Goal: Transaction & Acquisition: Purchase product/service

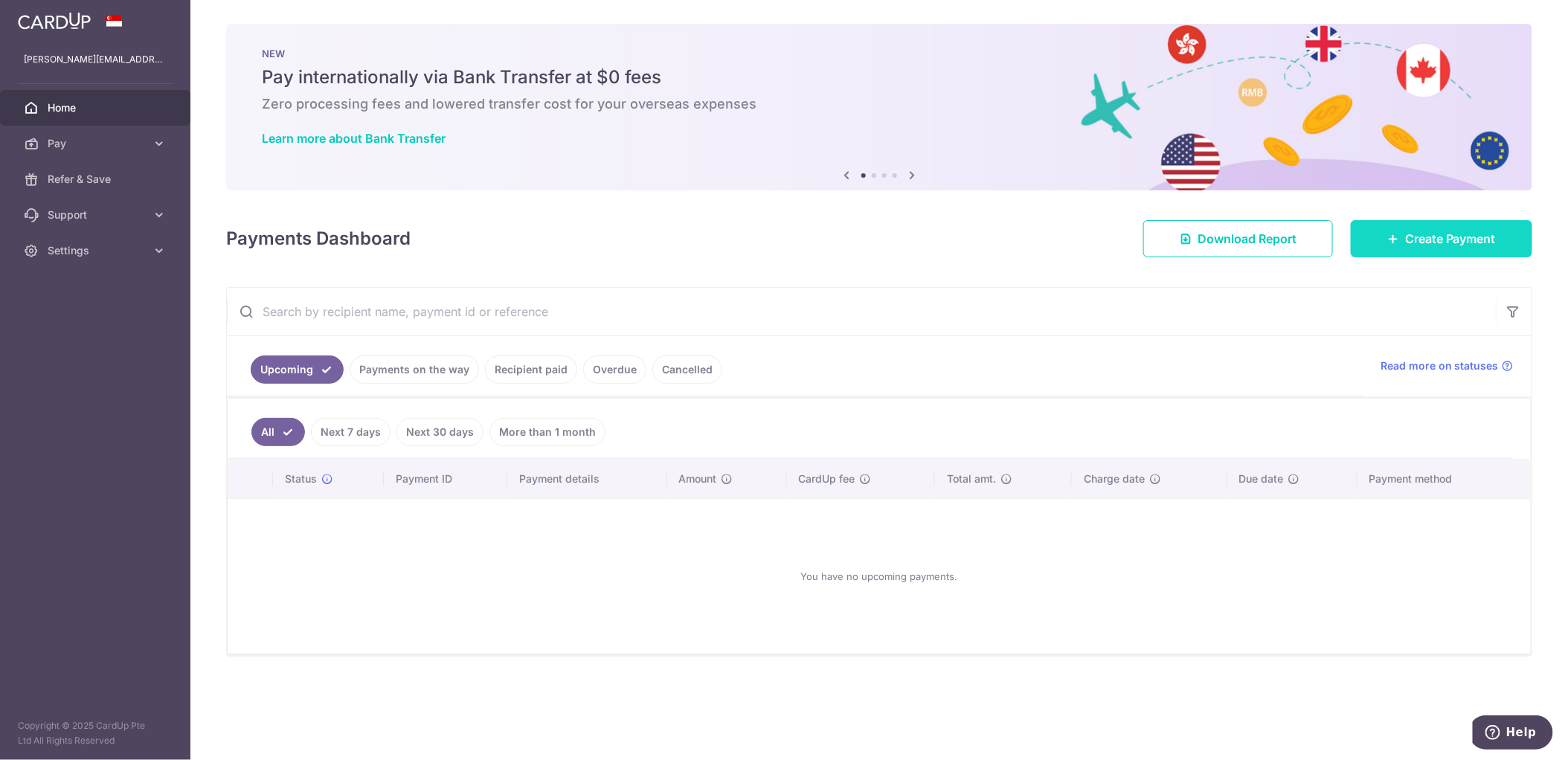
click at [1419, 237] on span "Create Payment" at bounding box center [1451, 239] width 91 height 18
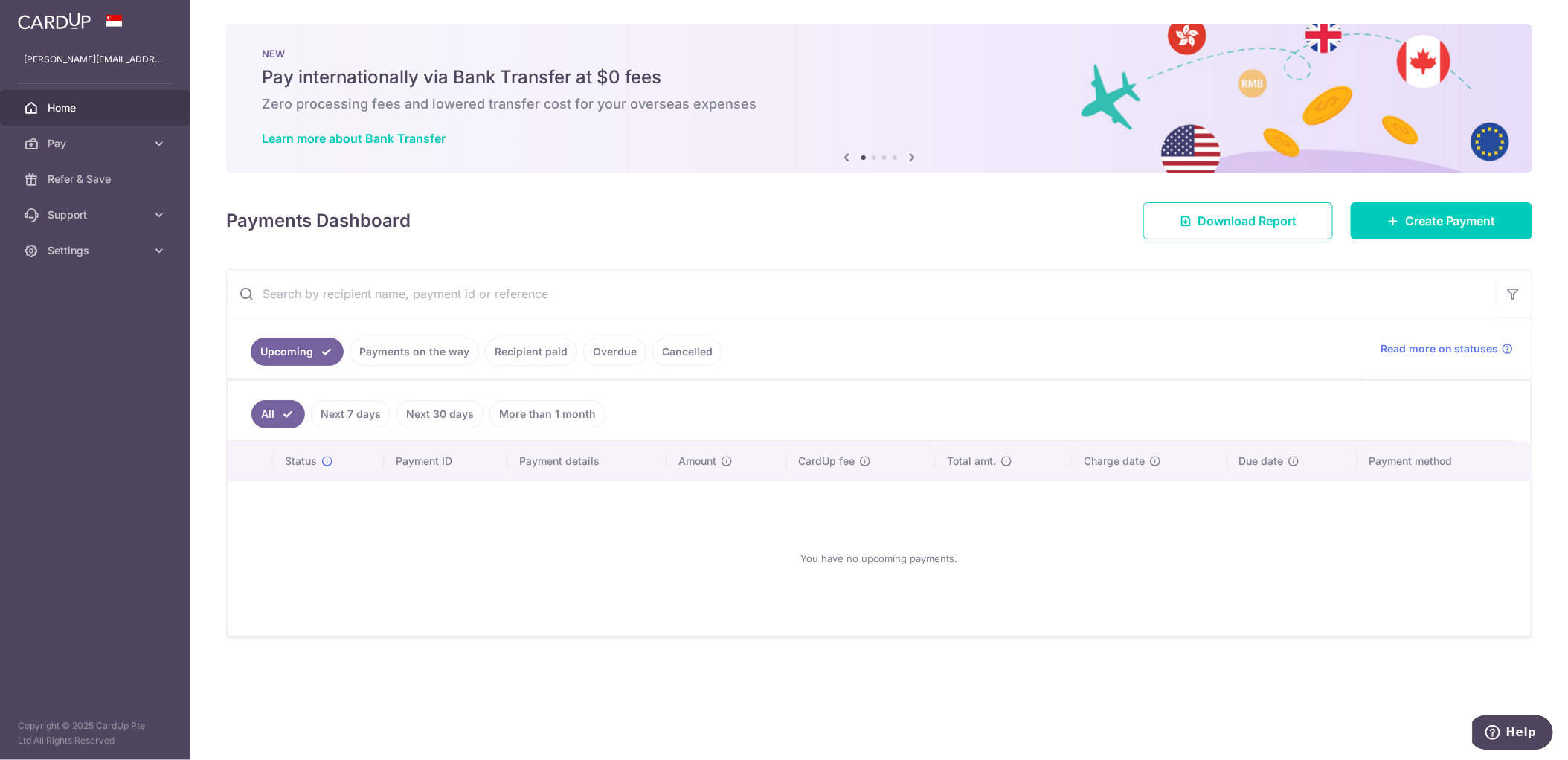
click at [451, 350] on link "Payments on the way" at bounding box center [414, 351] width 129 height 28
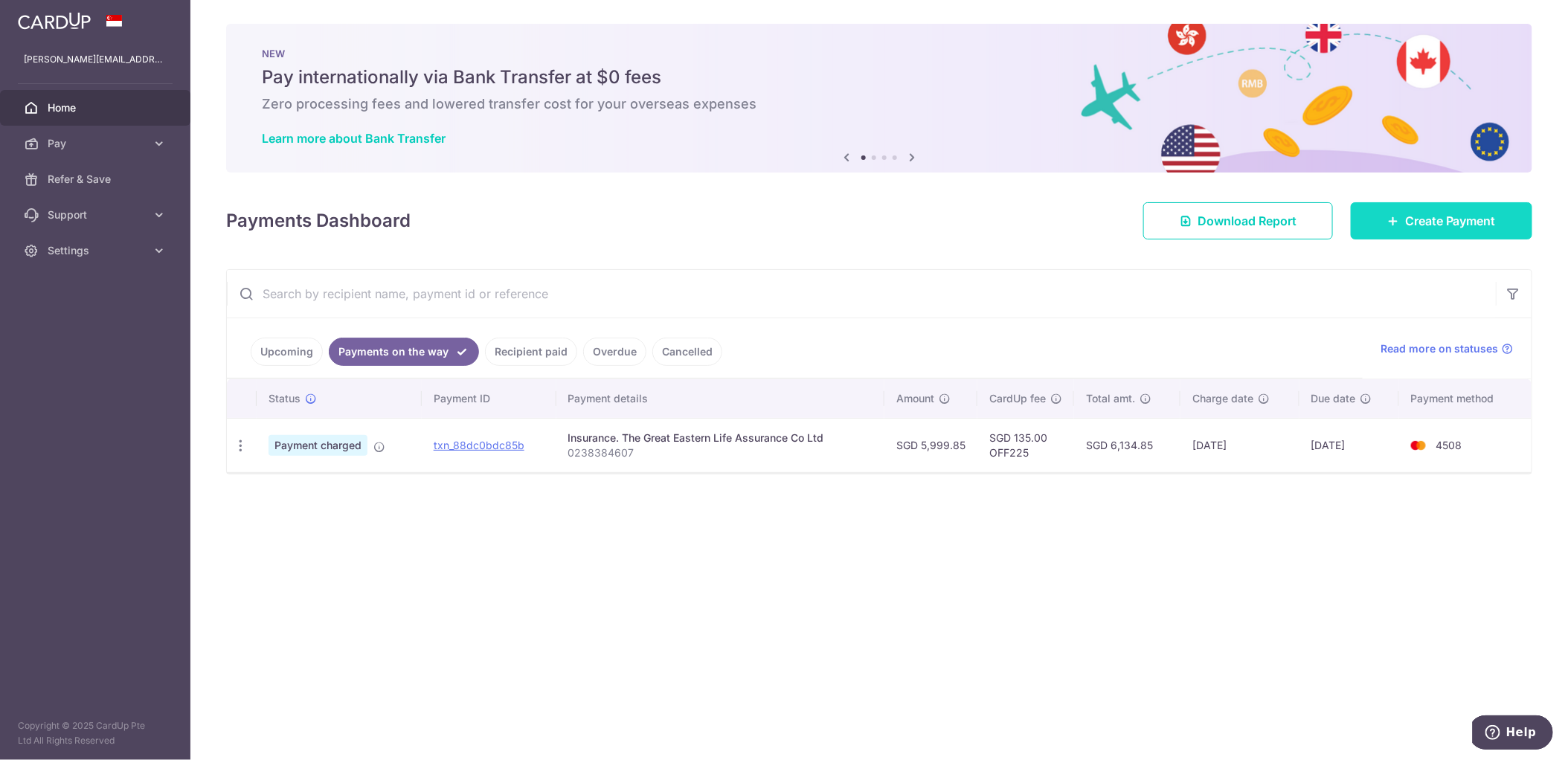
click at [1377, 216] on link "Create Payment" at bounding box center [1442, 221] width 182 height 37
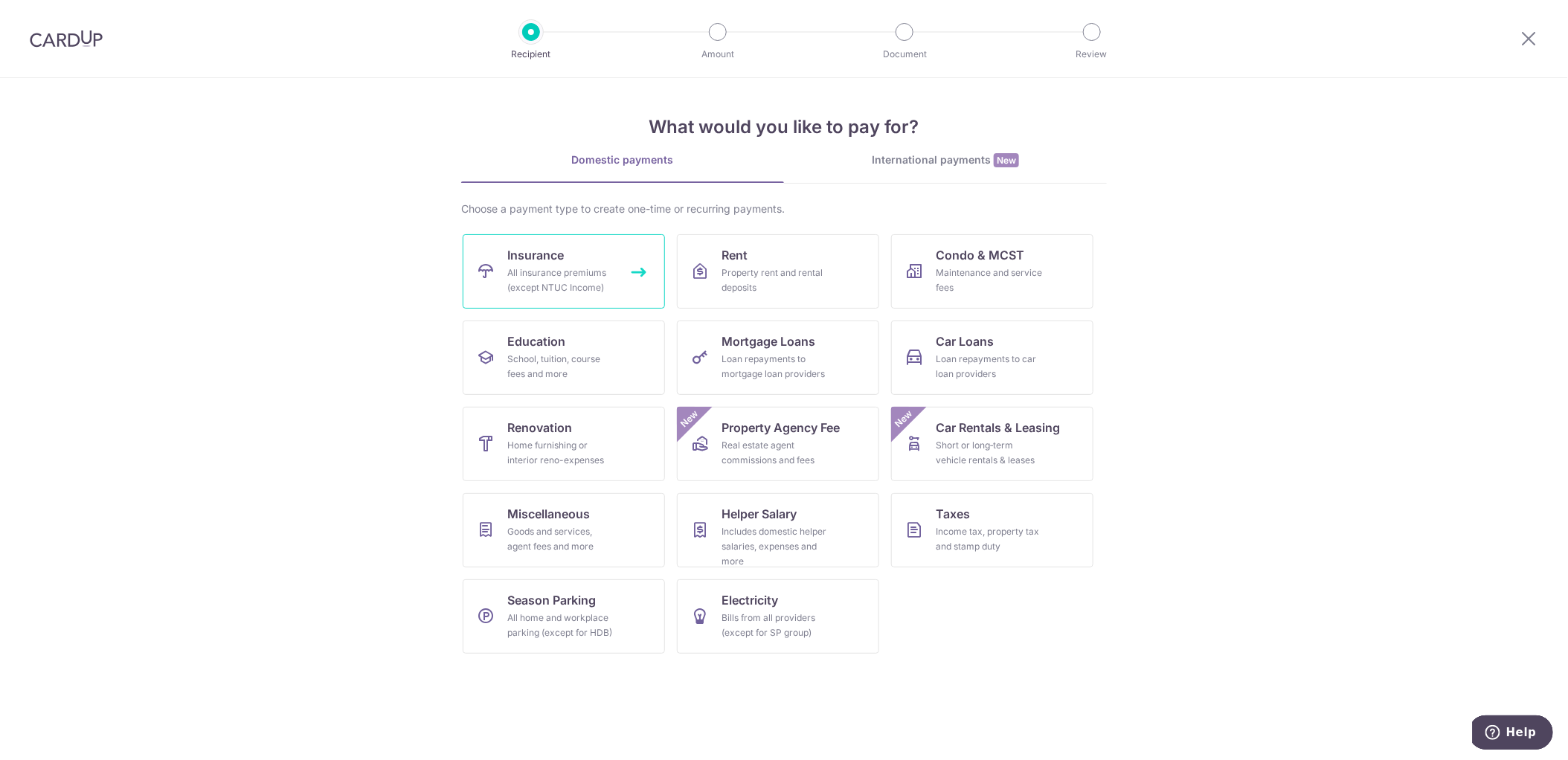
click at [597, 260] on link "Insurance All insurance premiums (except NTUC Income)" at bounding box center [564, 272] width 203 height 75
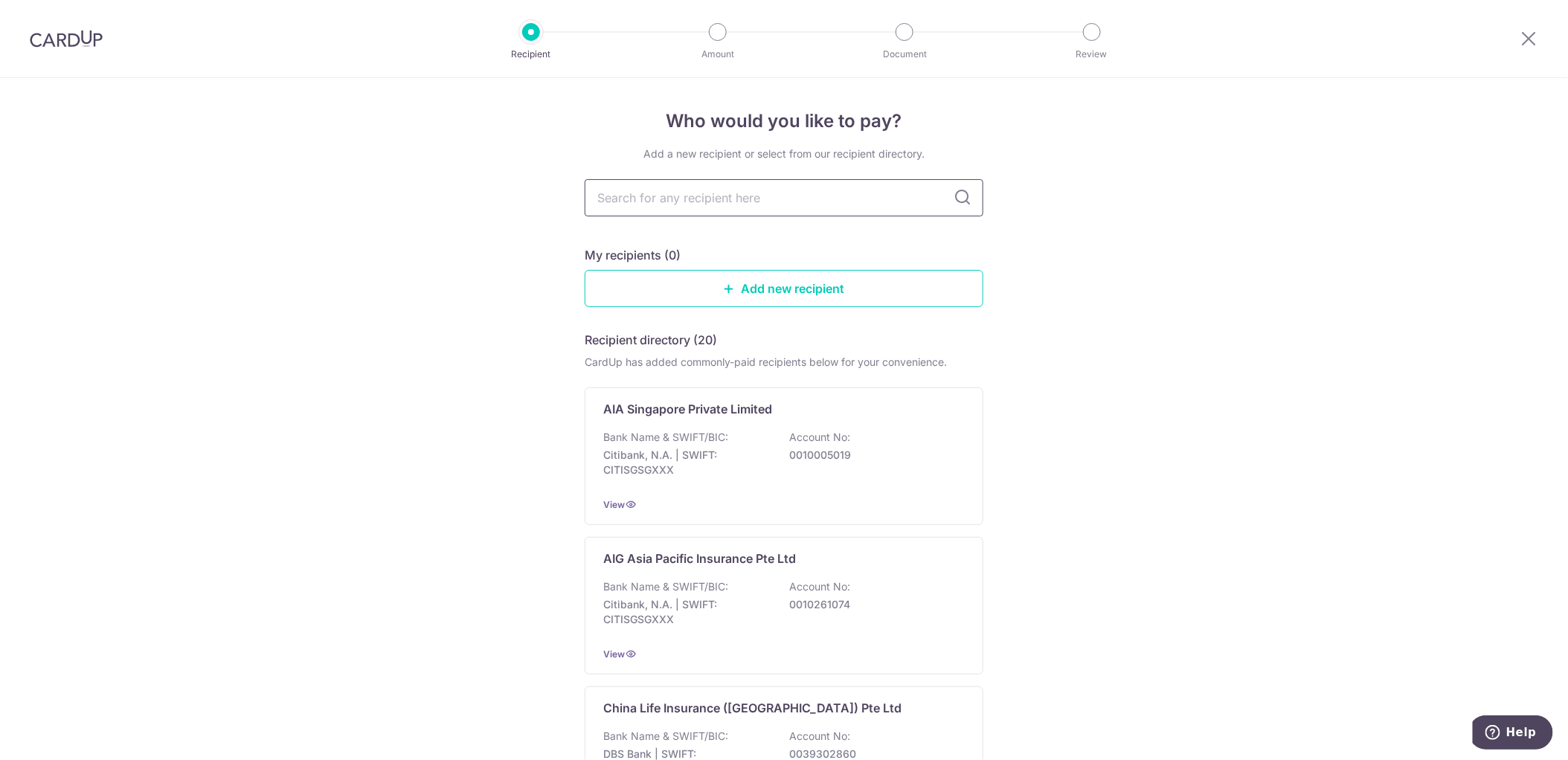
click at [657, 198] on input "text" at bounding box center [784, 197] width 399 height 37
type input "grea"
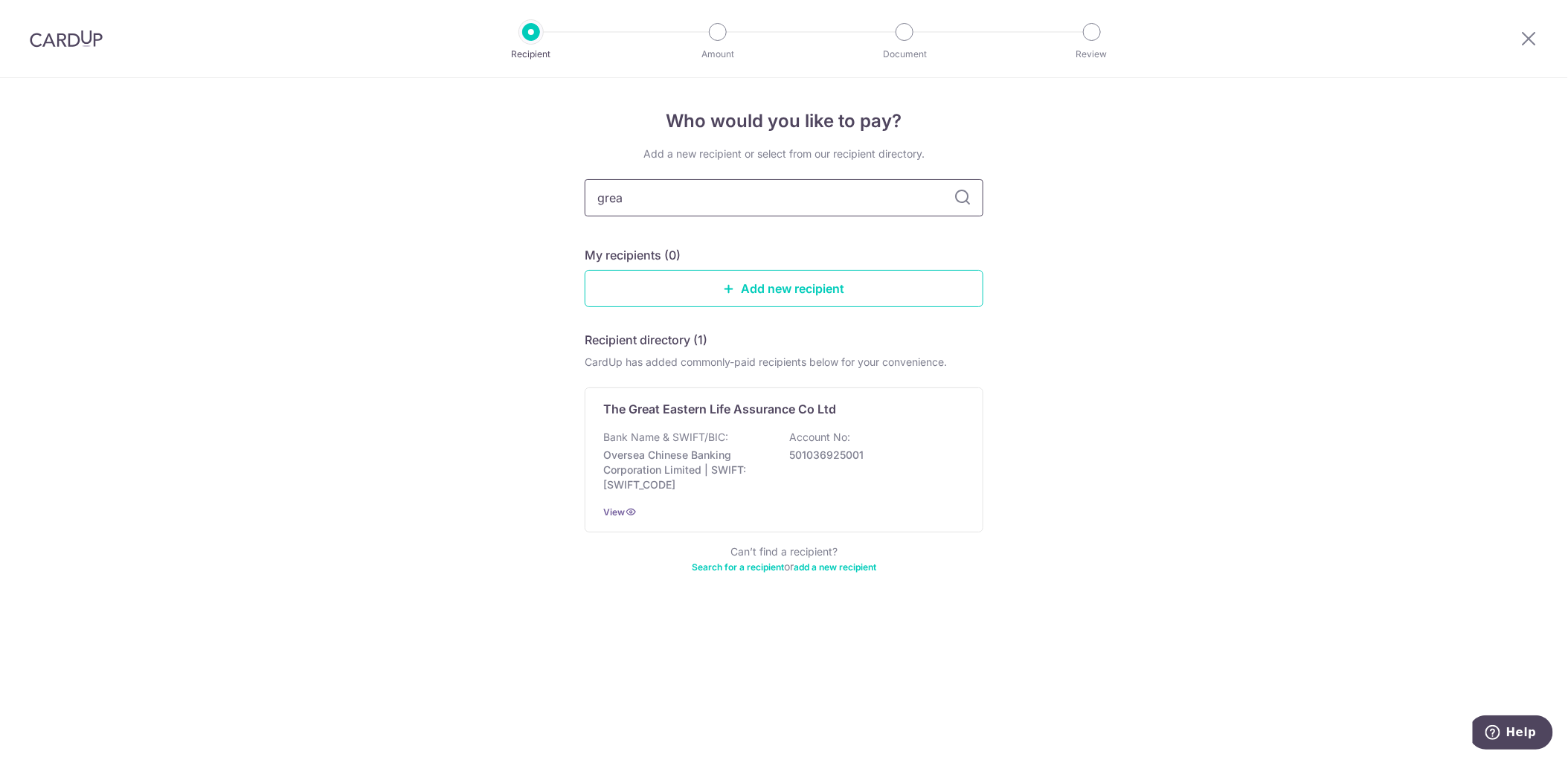
type input "great"
click at [737, 411] on p "The Great Eastern Life Assurance Co Ltd" at bounding box center [720, 409] width 233 height 18
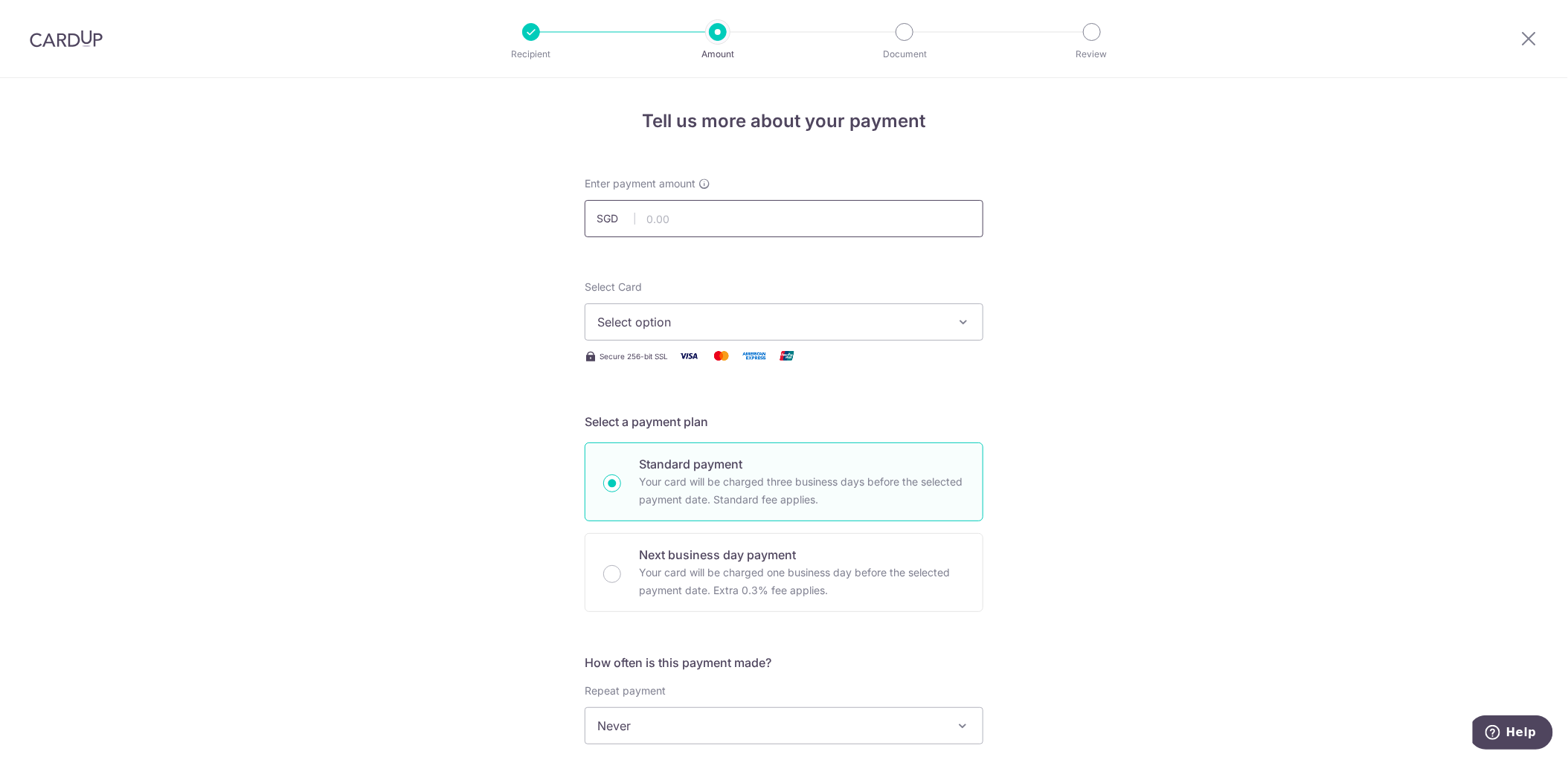
click at [690, 220] on input "text" at bounding box center [784, 218] width 399 height 37
type input "362.56"
click at [685, 315] on span "Select option" at bounding box center [770, 322] width 346 height 18
click at [675, 427] on span "**** 4508" at bounding box center [661, 428] width 57 height 18
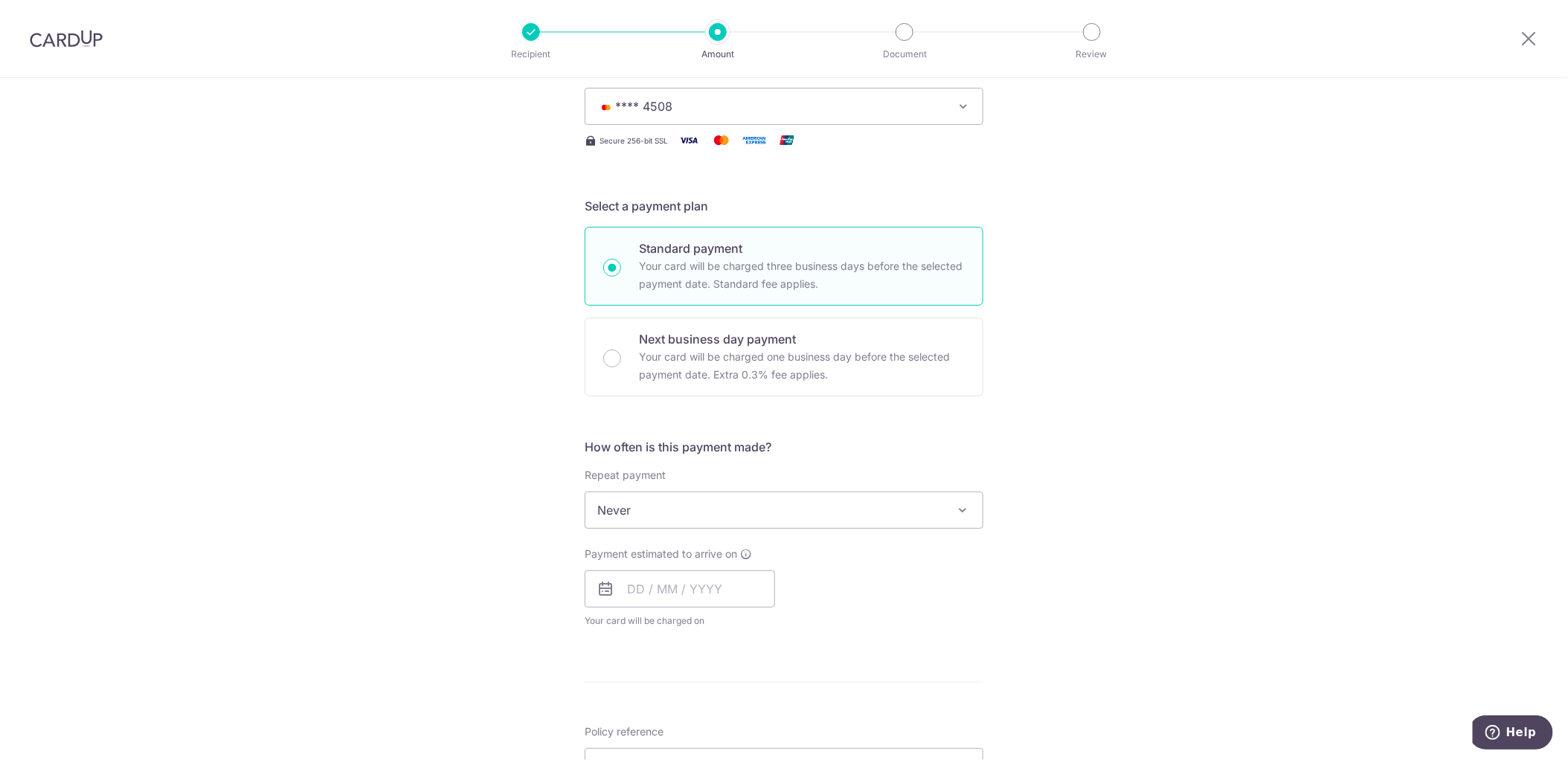
scroll to position [297, 0]
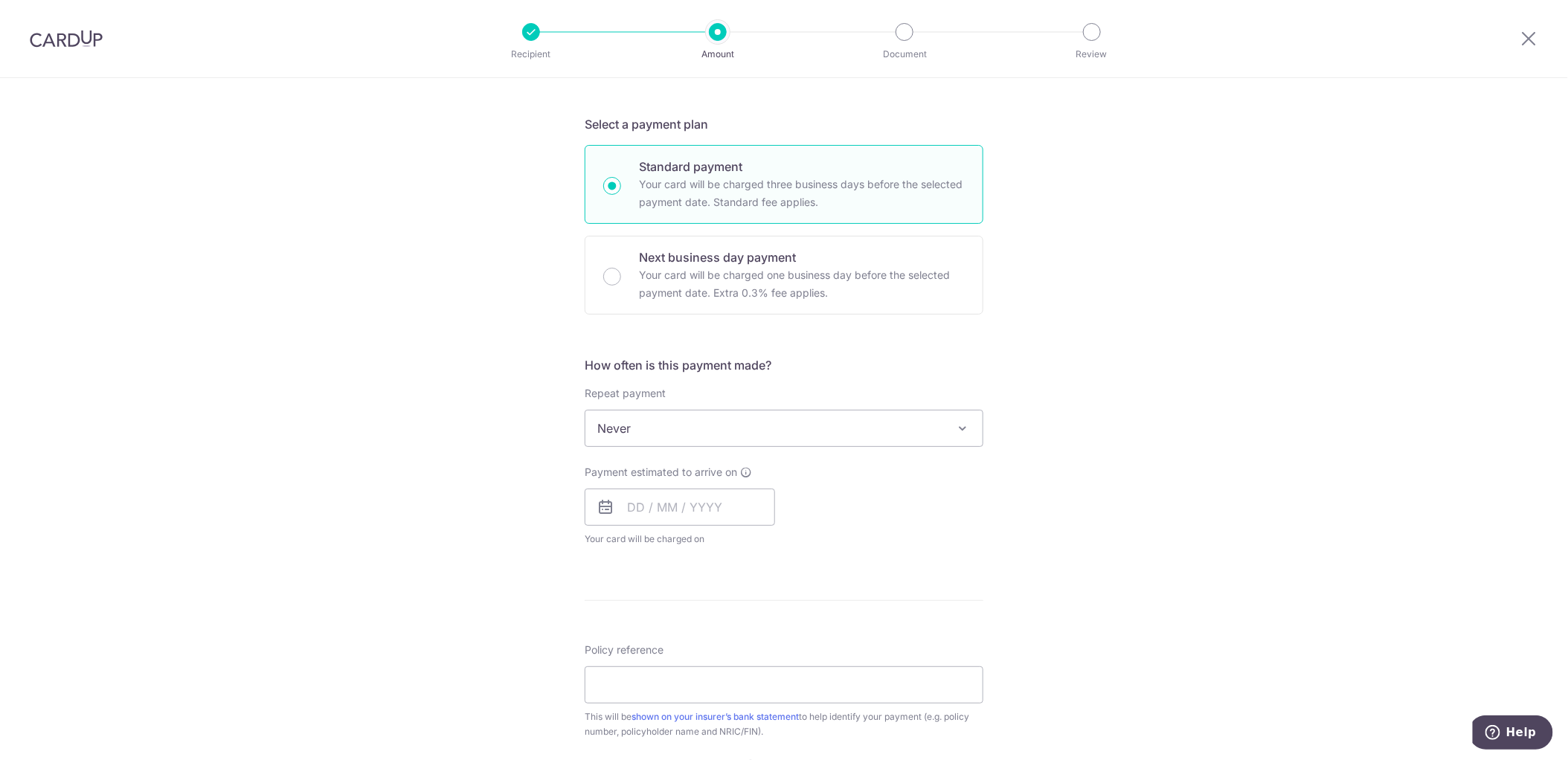
click at [711, 422] on span "Never" at bounding box center [784, 428] width 397 height 35
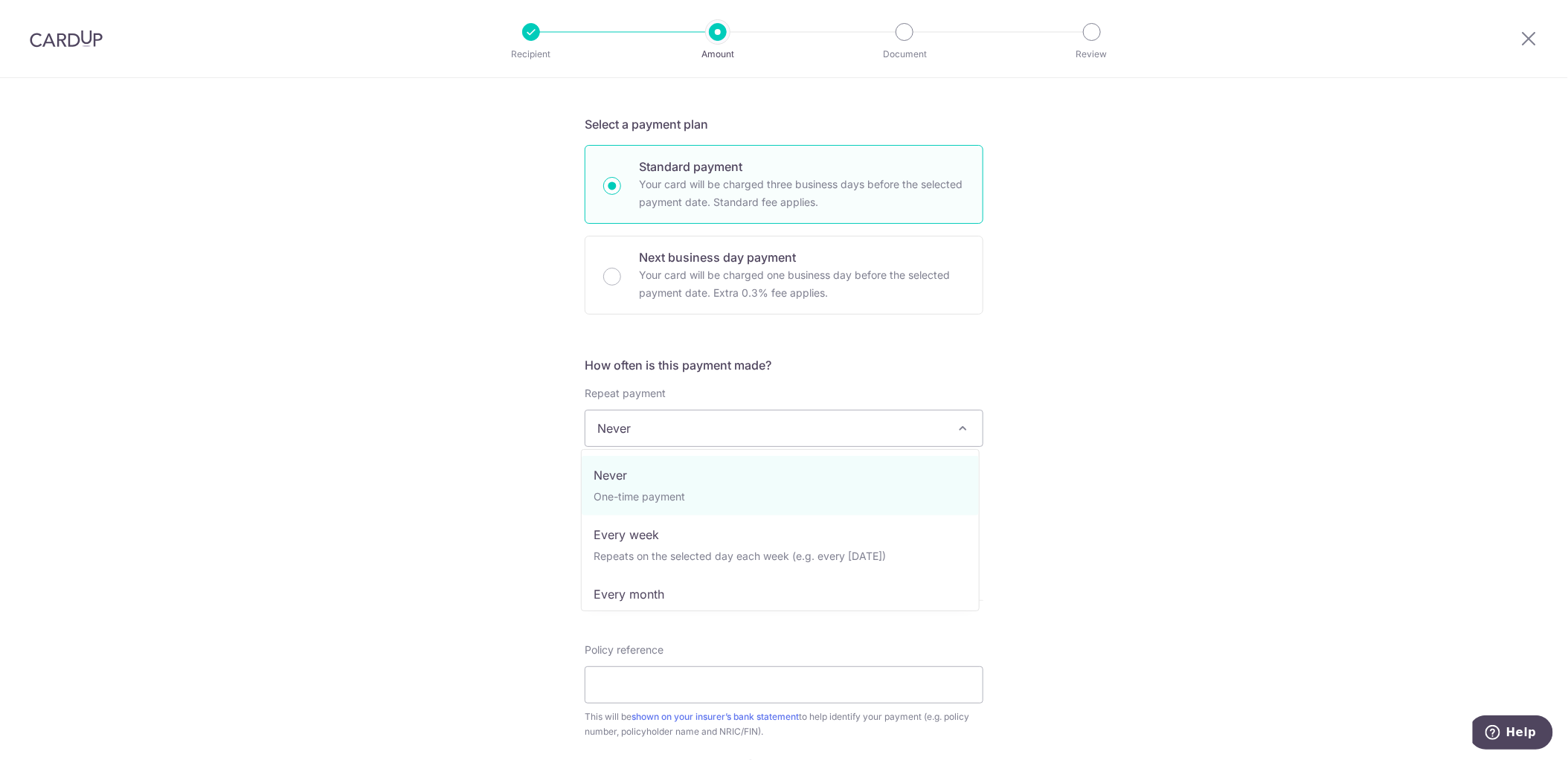
click at [711, 422] on span "Never" at bounding box center [784, 428] width 397 height 35
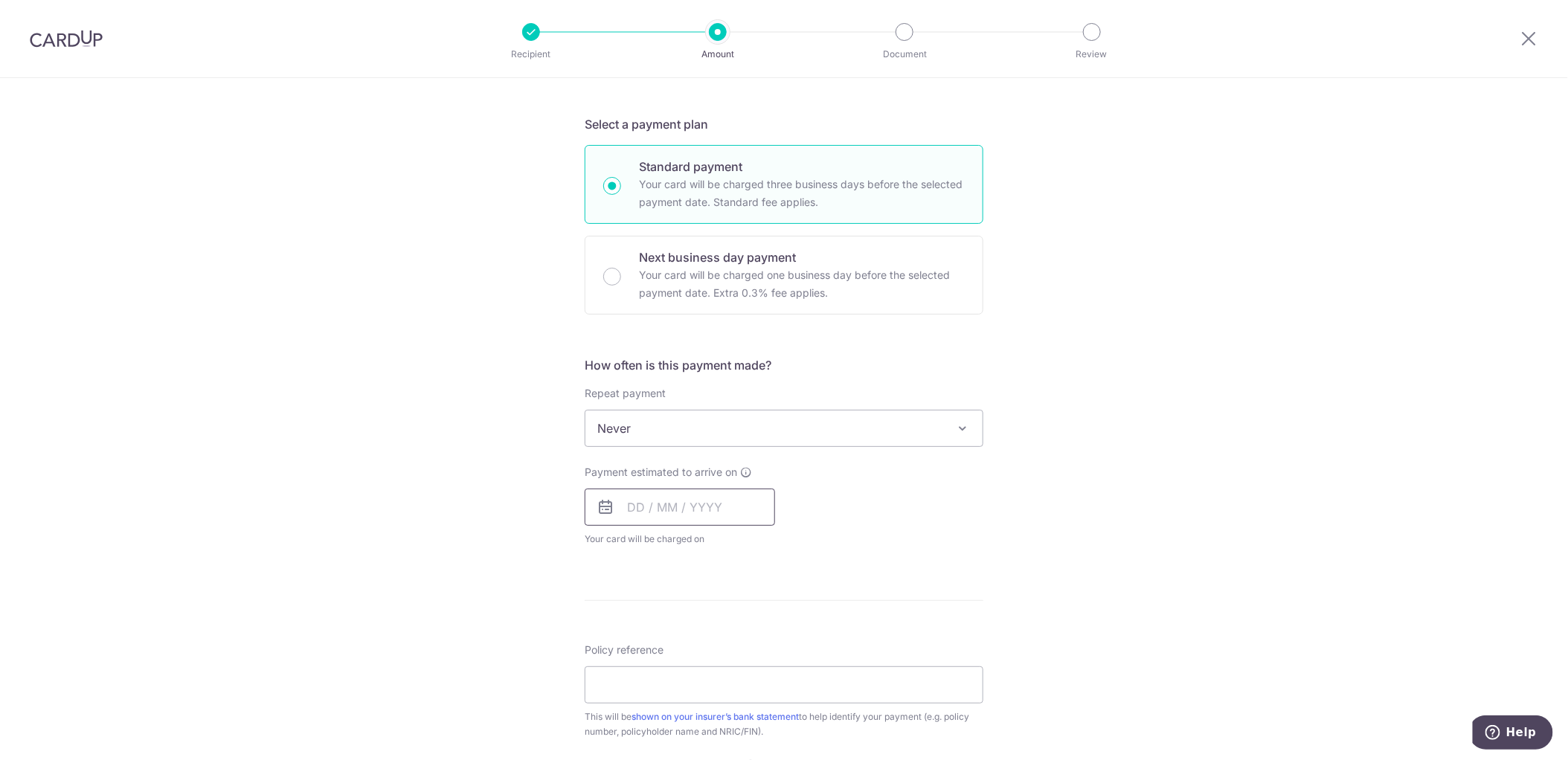
click at [663, 505] on input "text" at bounding box center [679, 507] width 190 height 37
click at [914, 544] on div "Payment estimated to arrive on Prev Next Sep Oct Nov Dec 2025 2026 2027 2028 20…" at bounding box center [784, 505] width 416 height 82
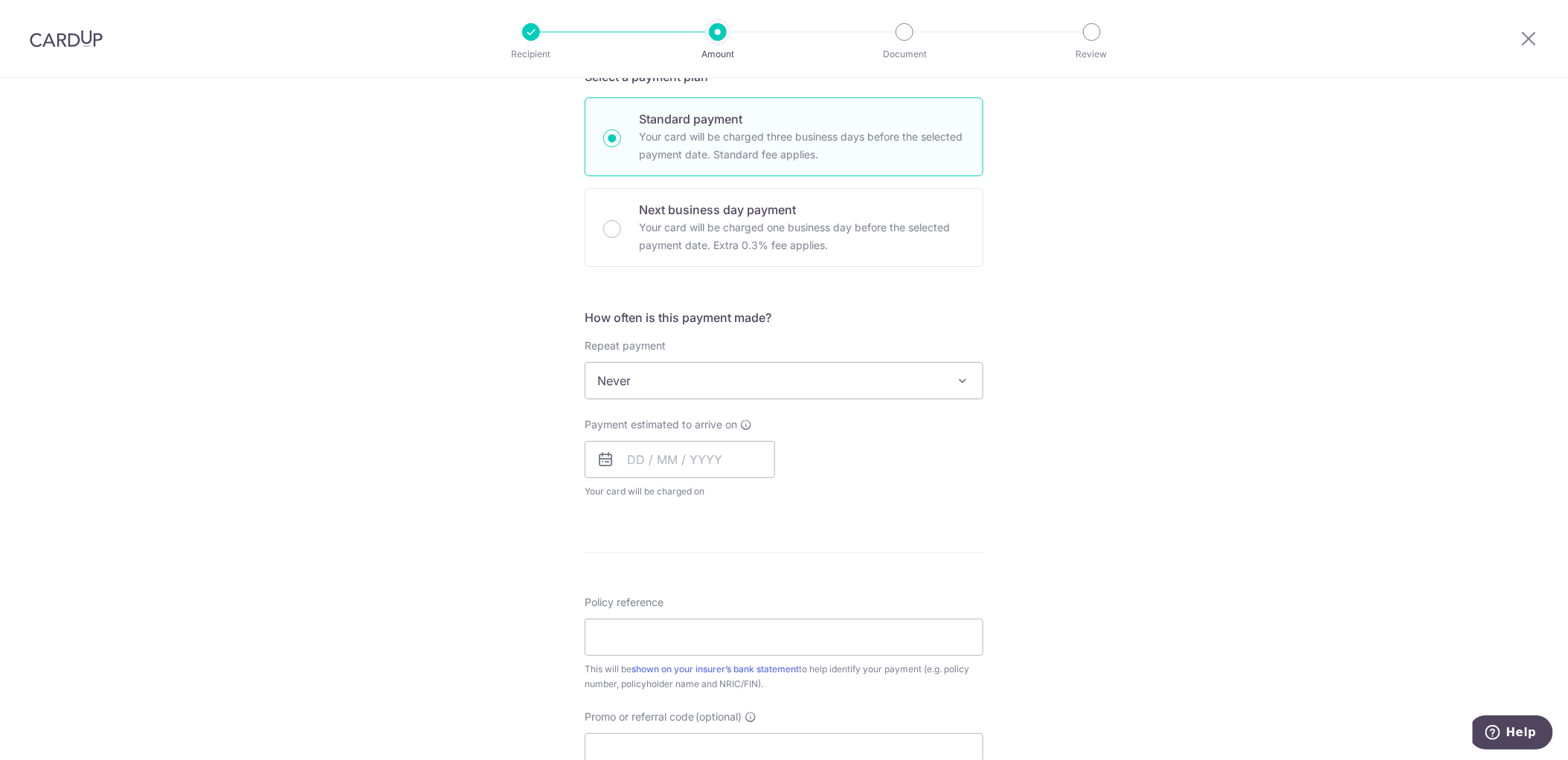
scroll to position [371, 0]
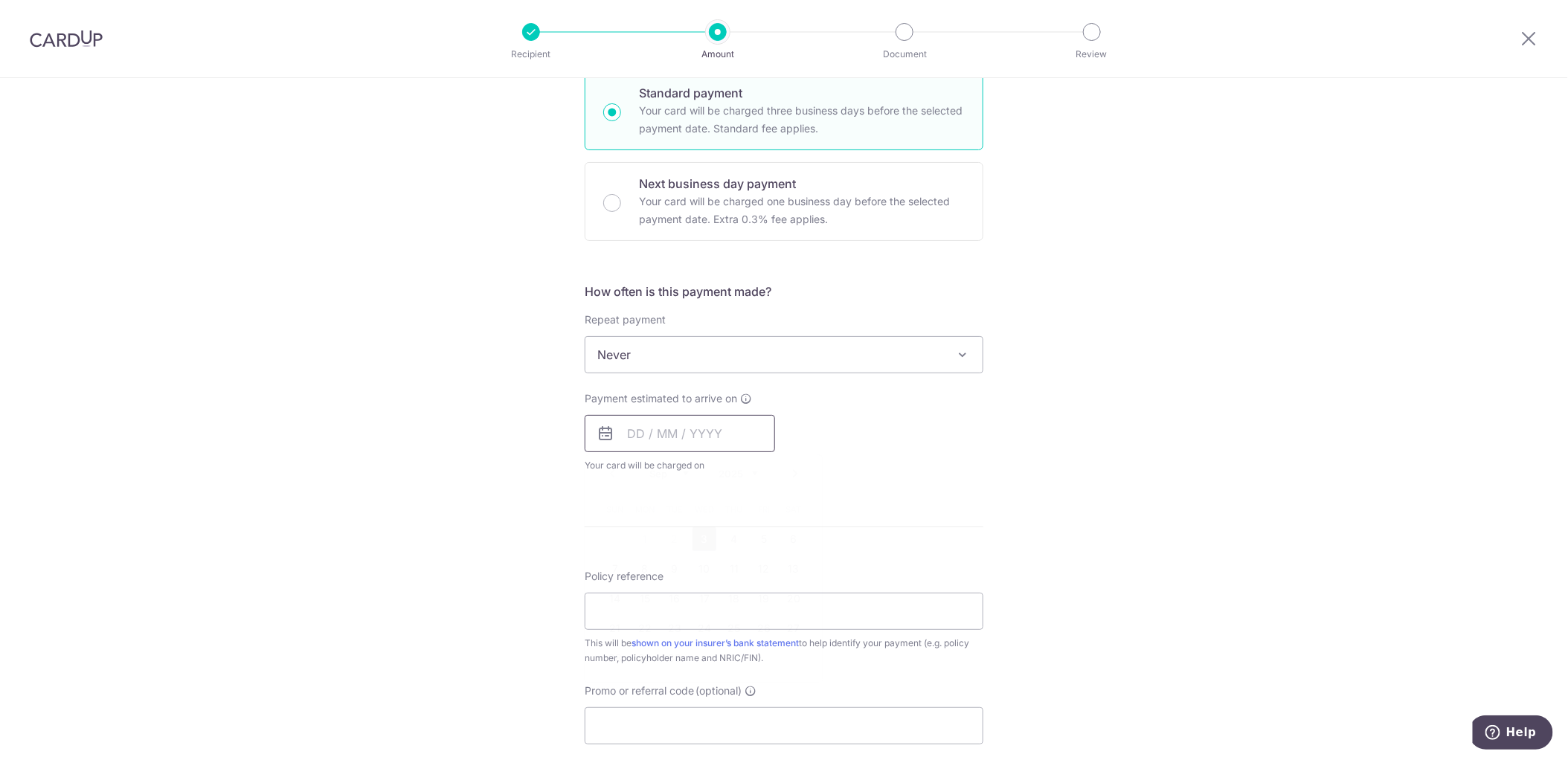
click at [651, 430] on input "text" at bounding box center [679, 434] width 190 height 37
click at [980, 496] on div "Tell us more about your payment Enter payment amount SGD 362.56 362.56 Select C…" at bounding box center [784, 380] width 1568 height 1345
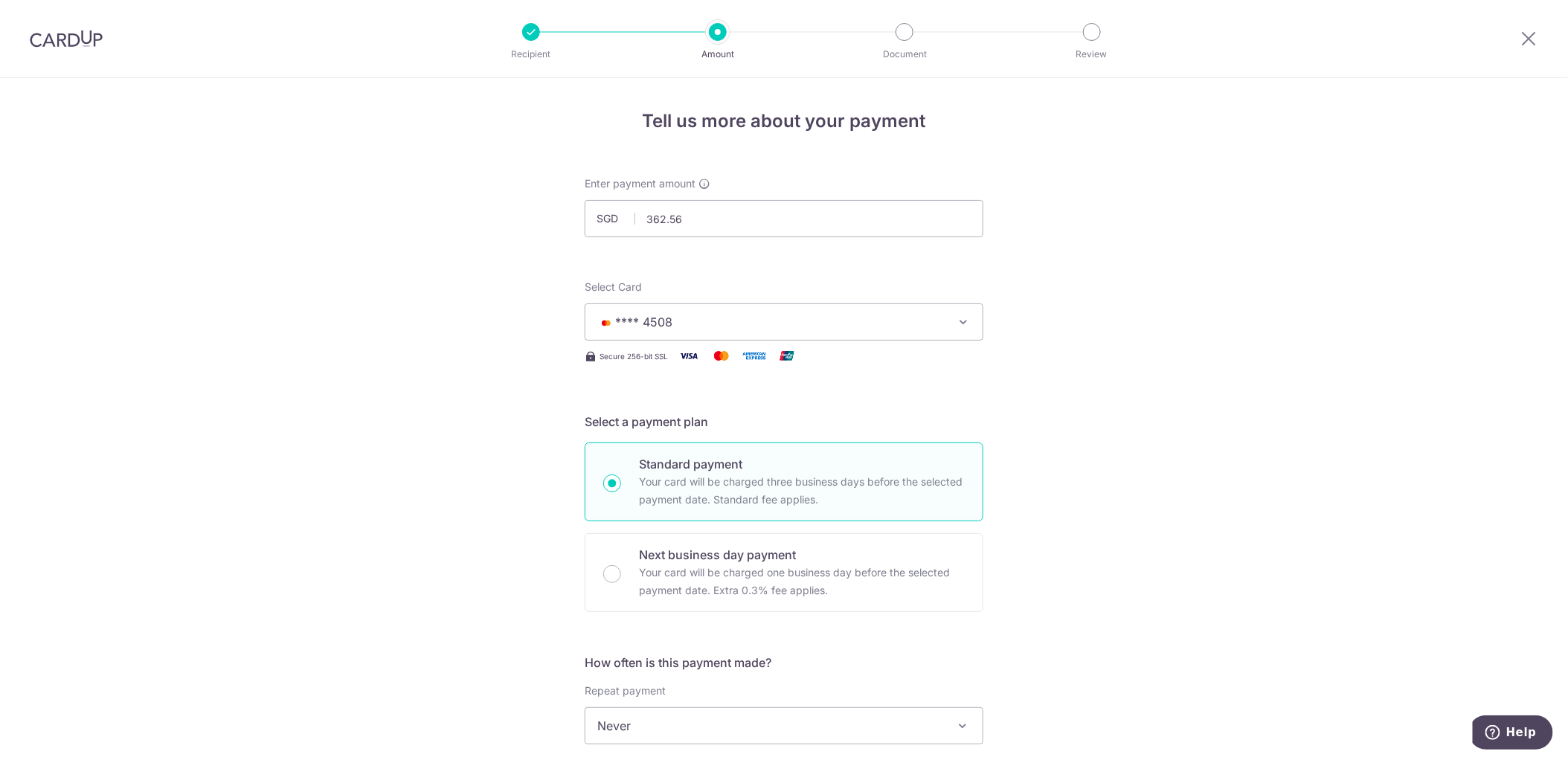
click at [859, 312] on button "**** 4508" at bounding box center [784, 322] width 399 height 37
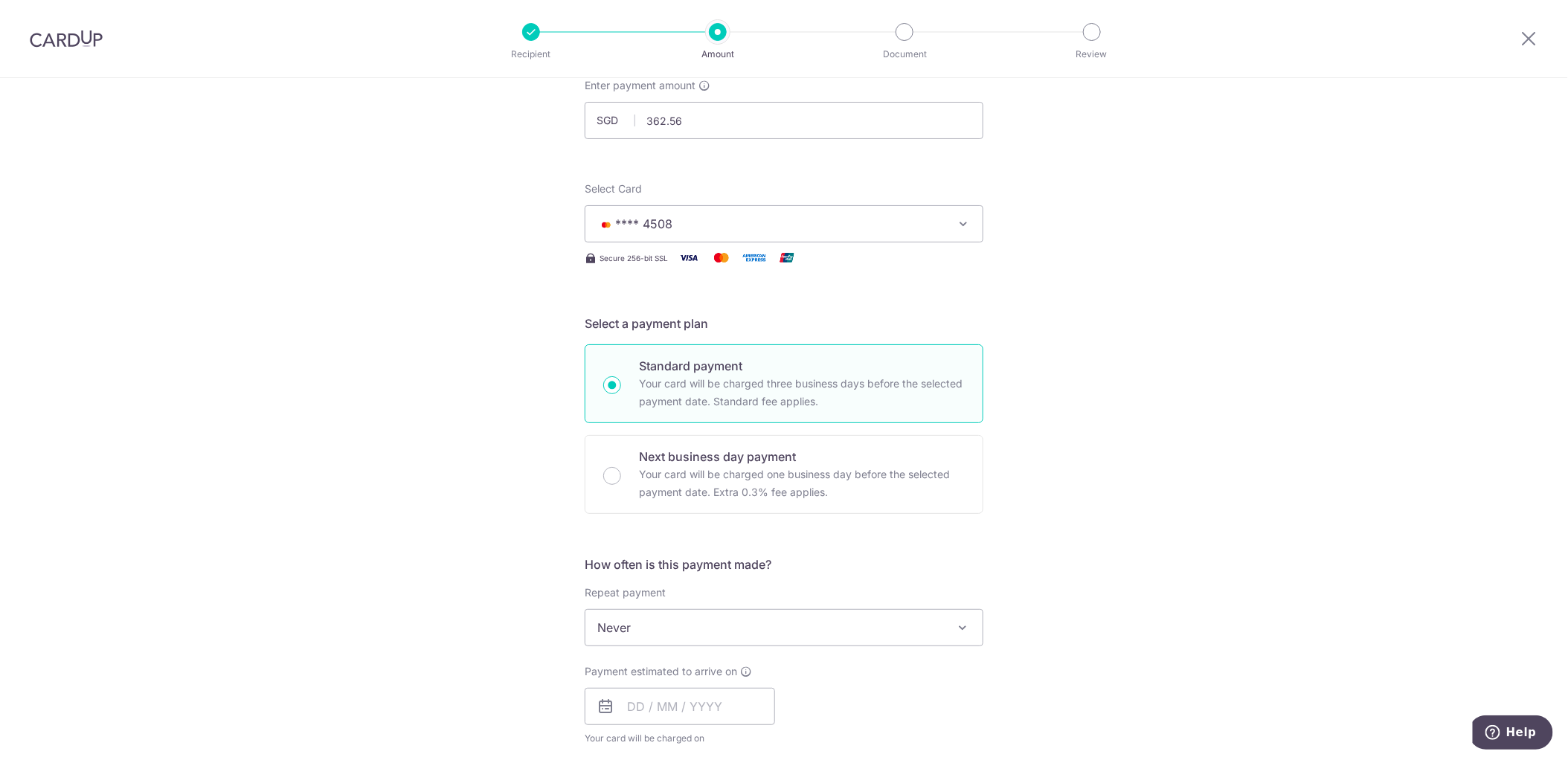
scroll to position [297, 0]
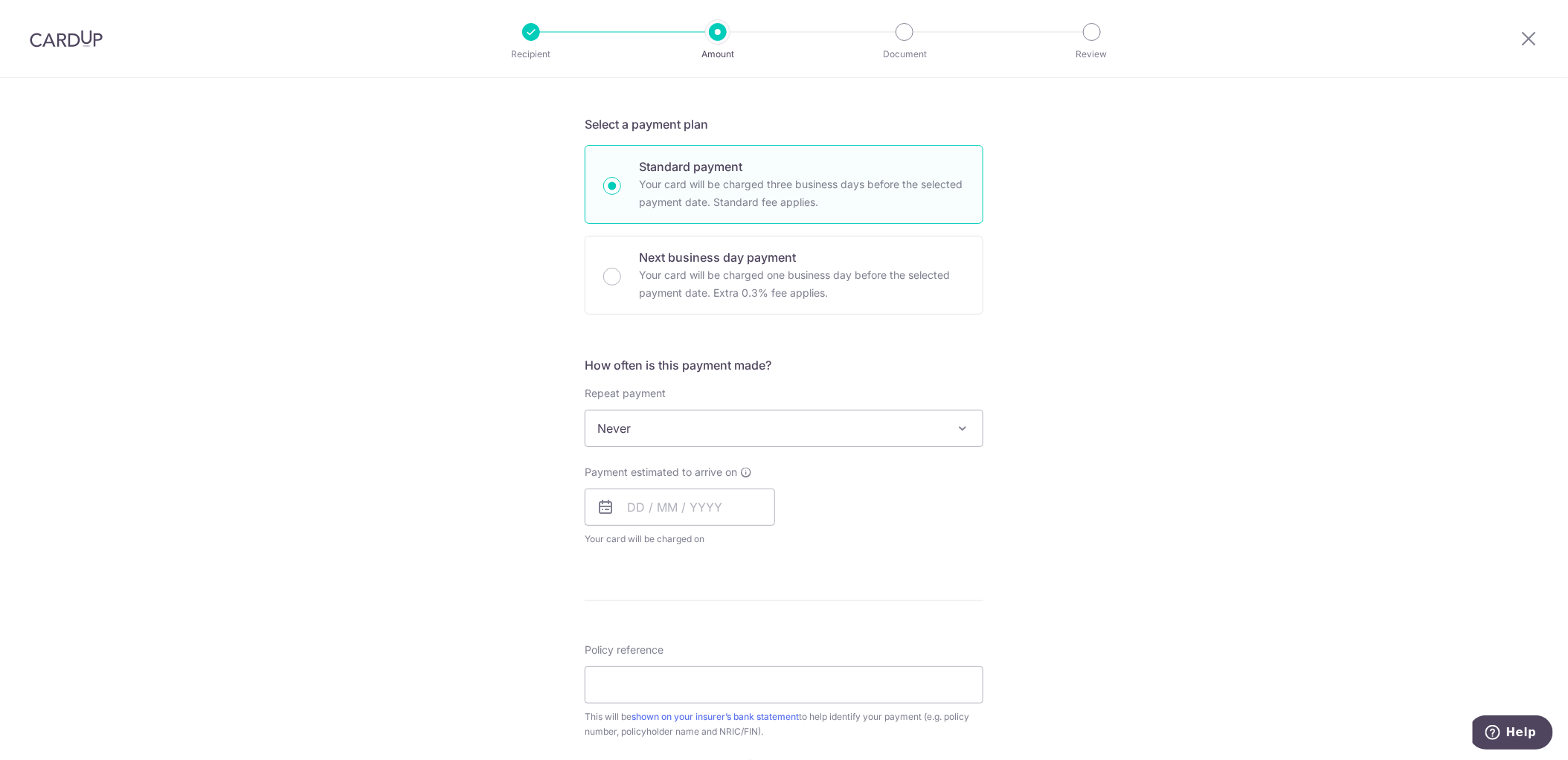
click at [674, 425] on span "Never" at bounding box center [784, 428] width 397 height 35
click at [453, 423] on div "Tell us more about your payment Enter payment amount SGD 362.56 362.56 Select C…" at bounding box center [784, 454] width 1568 height 1345
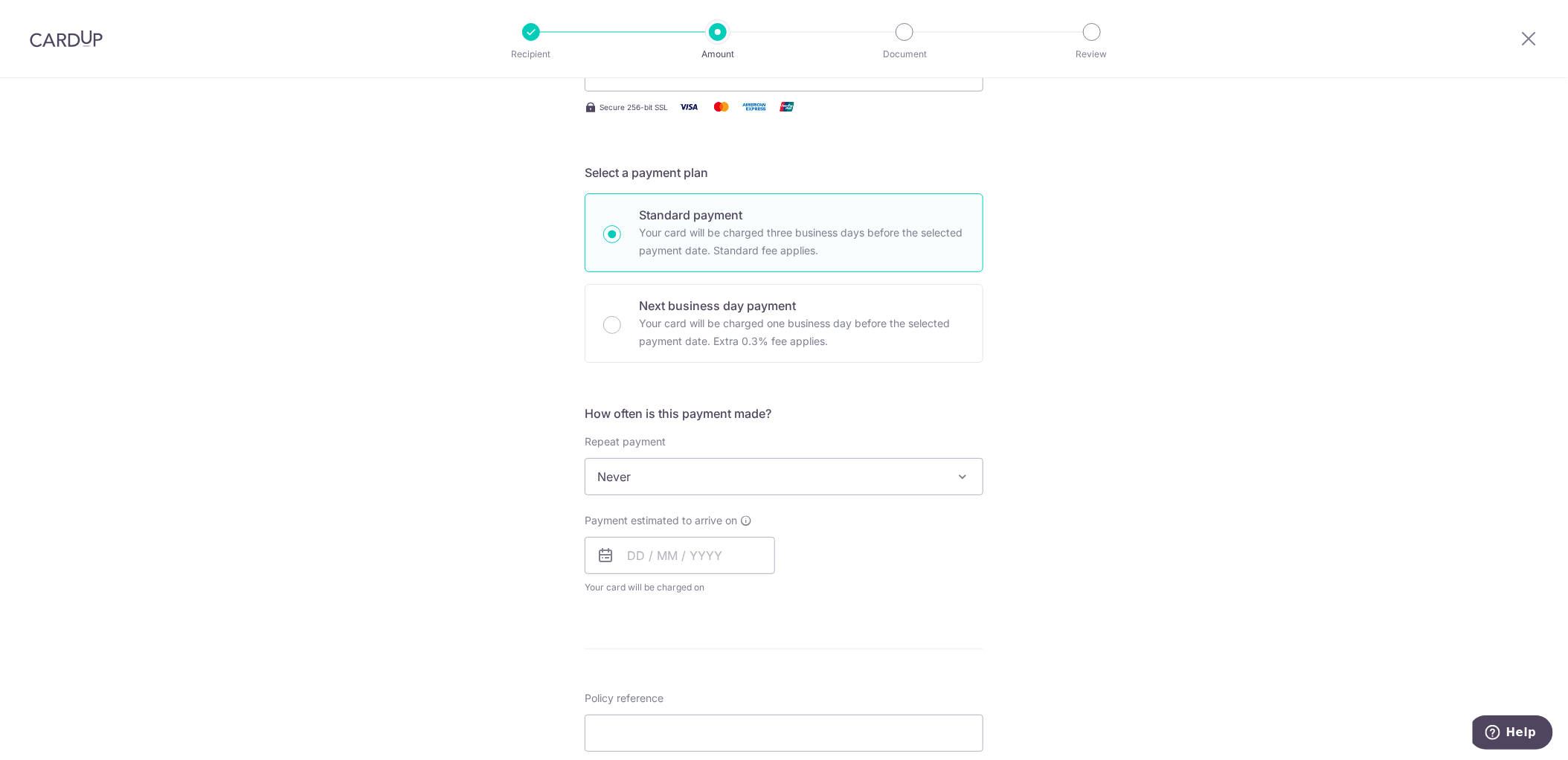
scroll to position [223, 0]
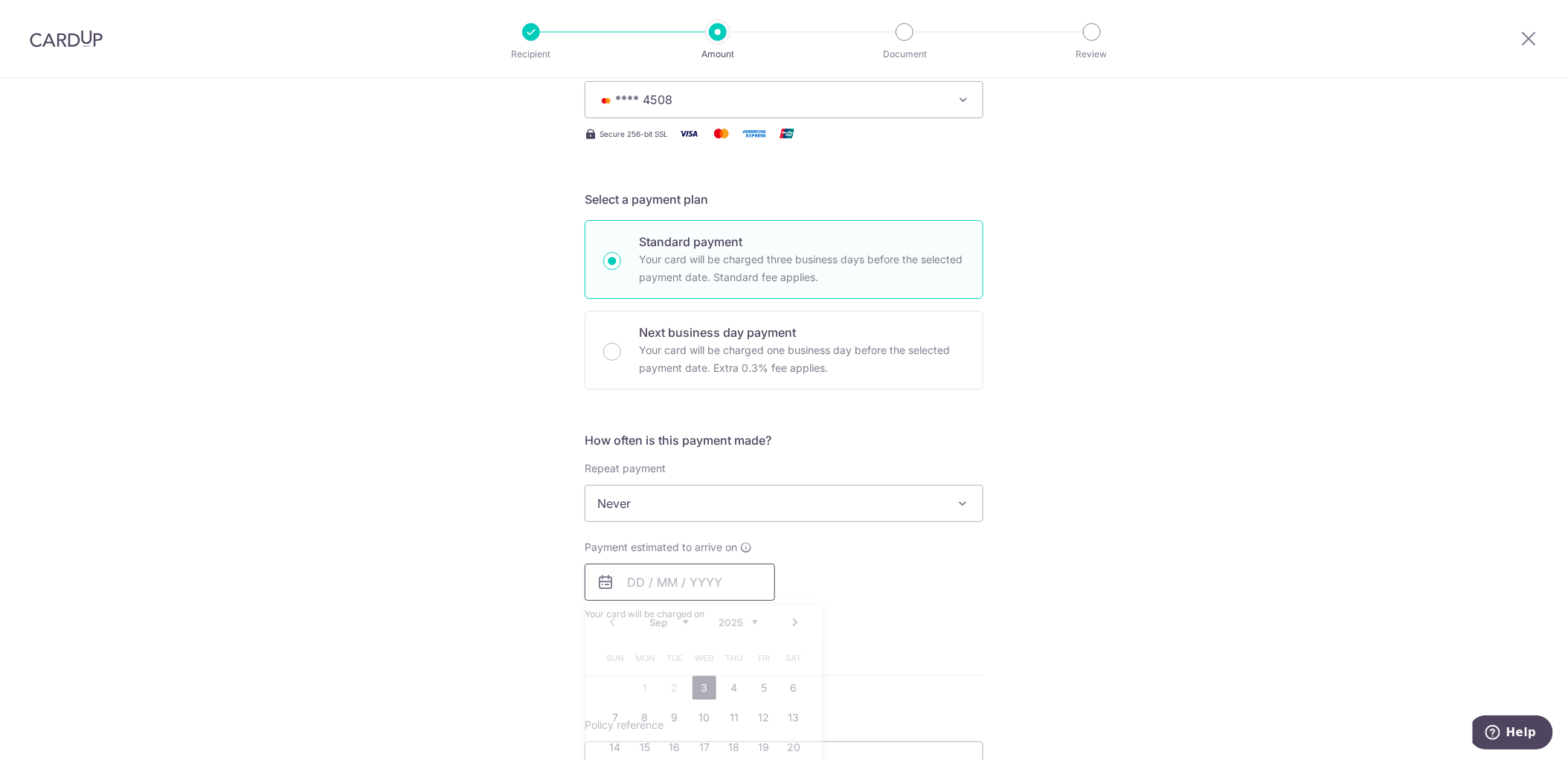
click at [653, 587] on input "text" at bounding box center [679, 582] width 190 height 37
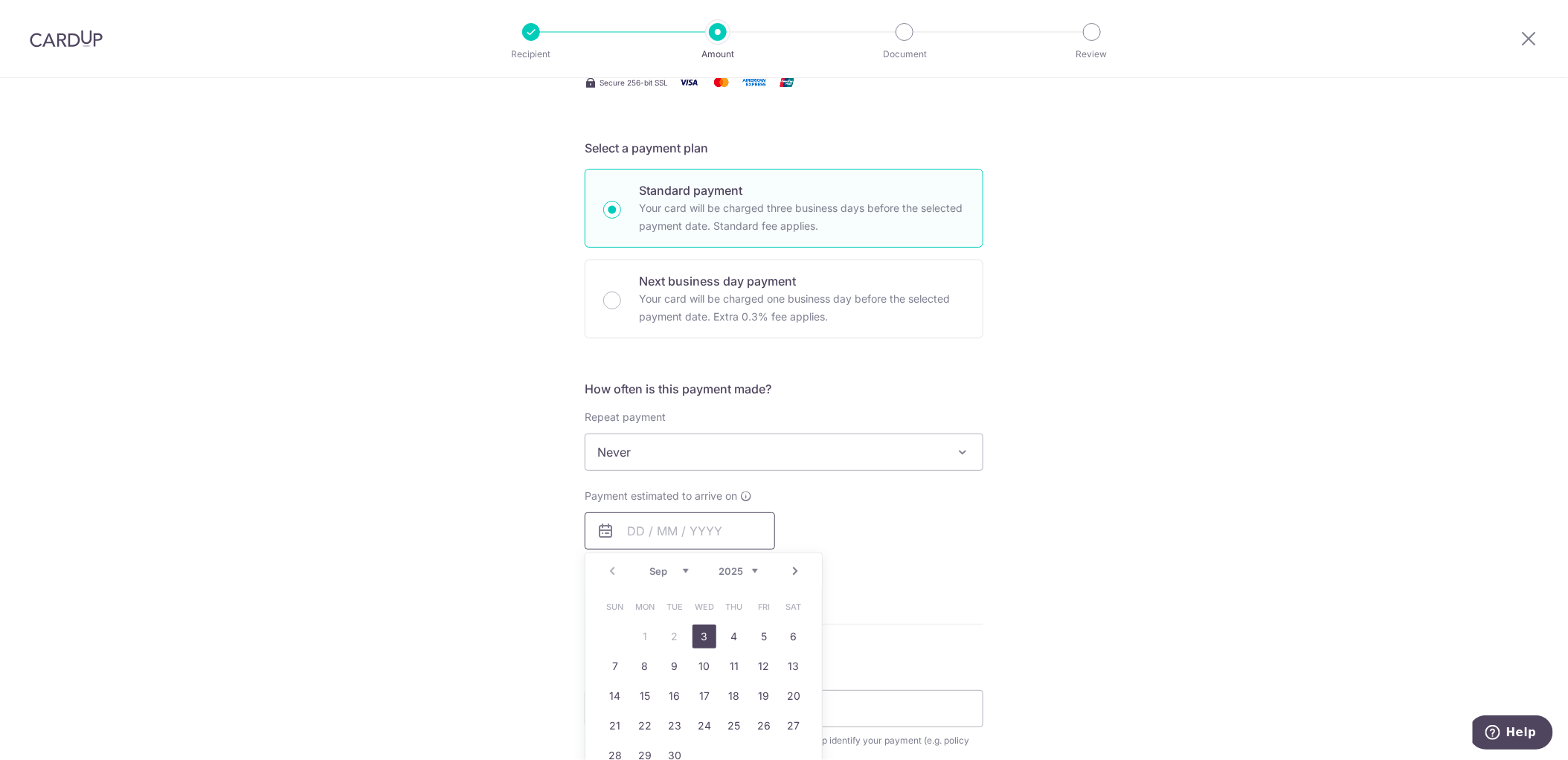
scroll to position [297, 0]
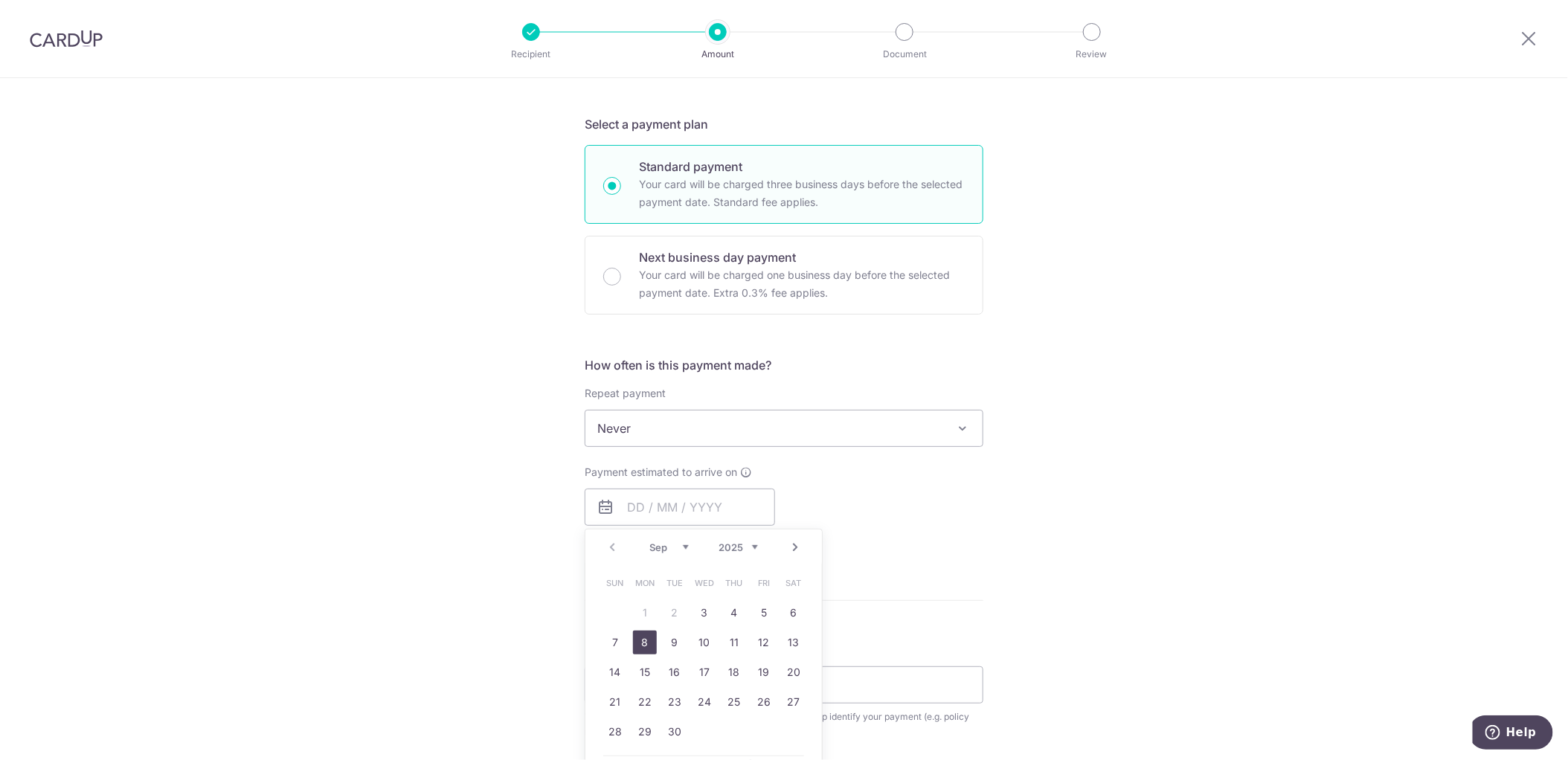
click at [641, 639] on link "8" at bounding box center [644, 643] width 24 height 24
type input "08/09/2025"
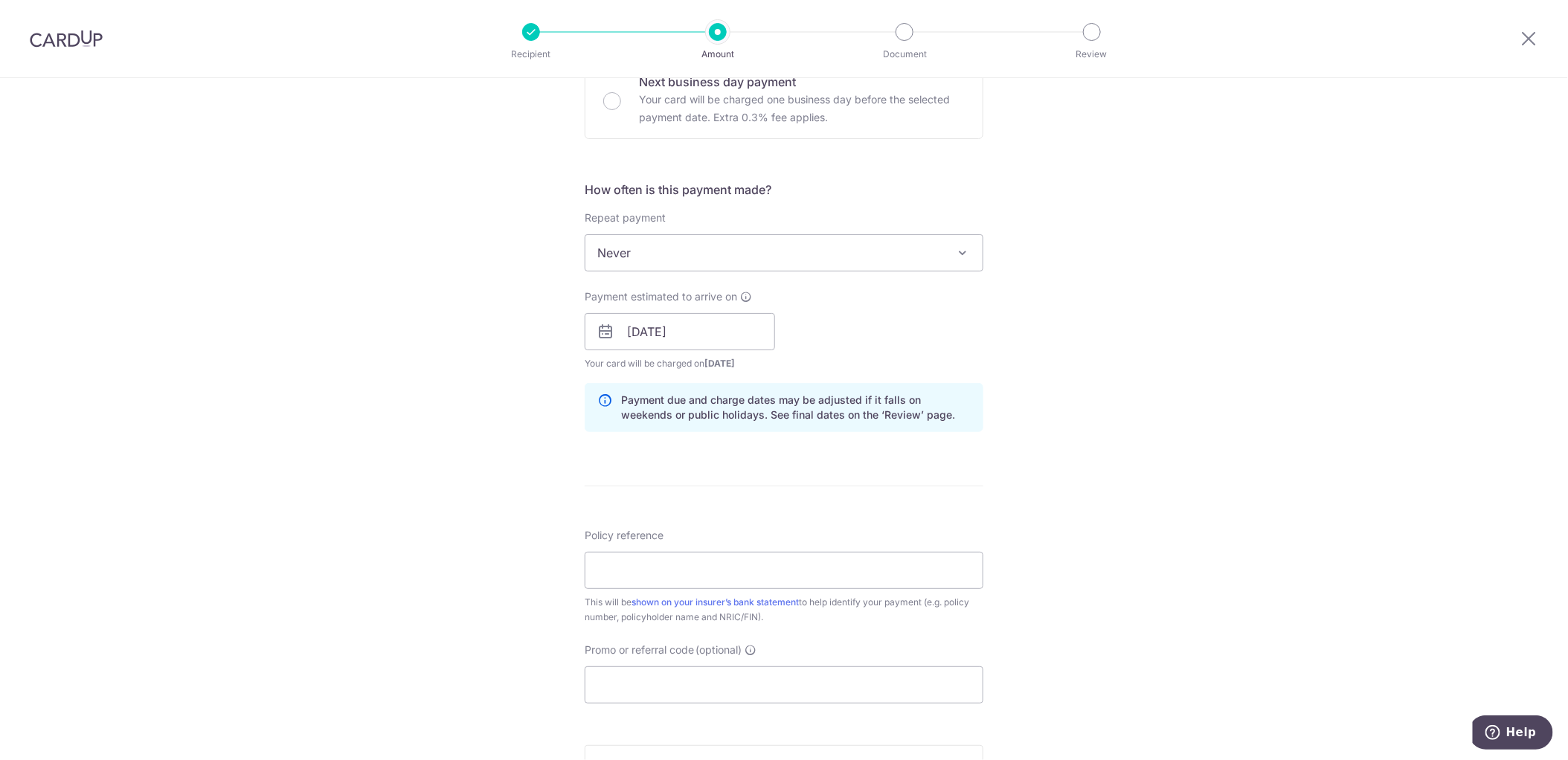
scroll to position [520, 0]
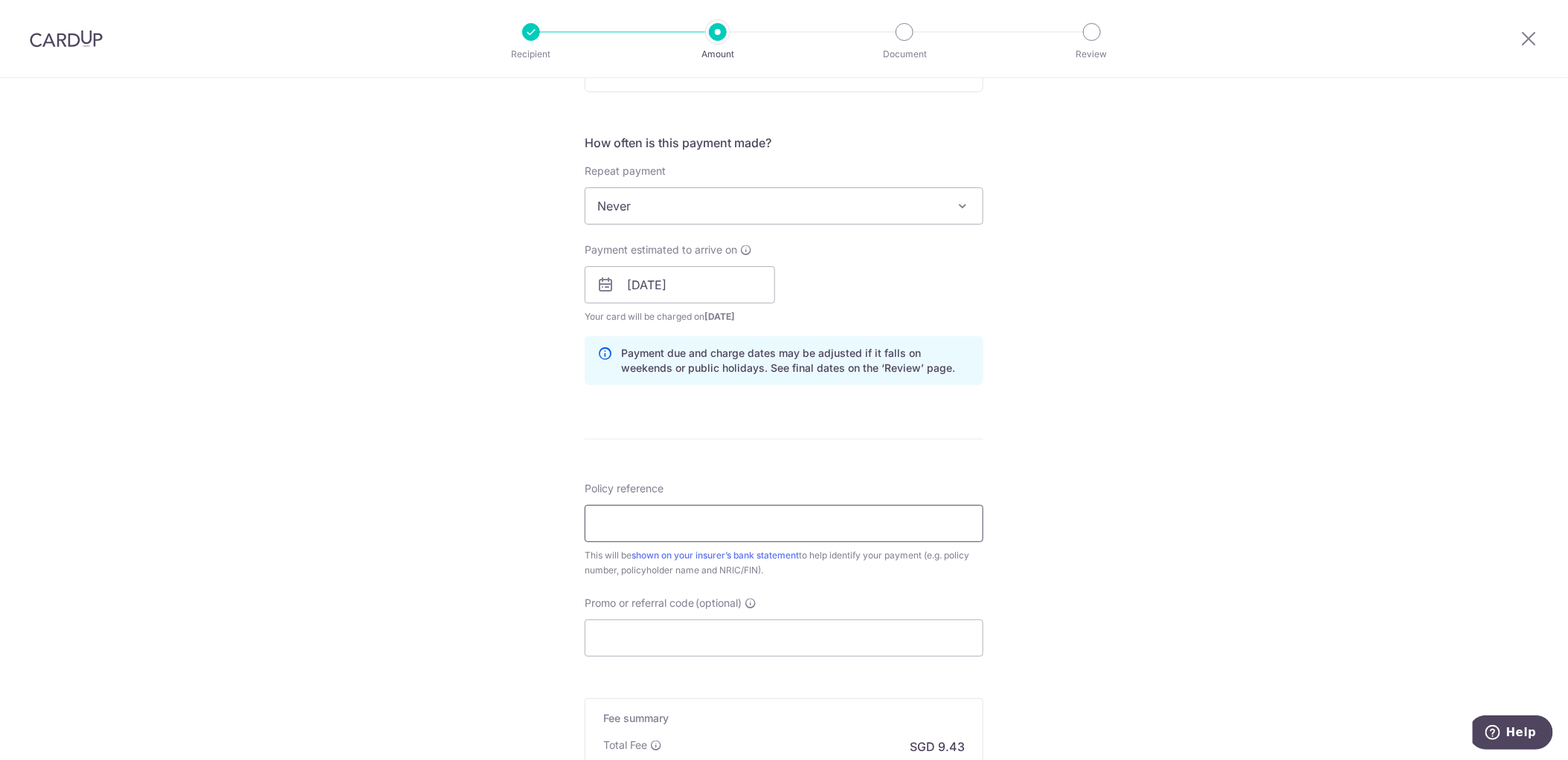
click at [710, 530] on input "Policy reference" at bounding box center [784, 524] width 399 height 37
type input "0237810751"
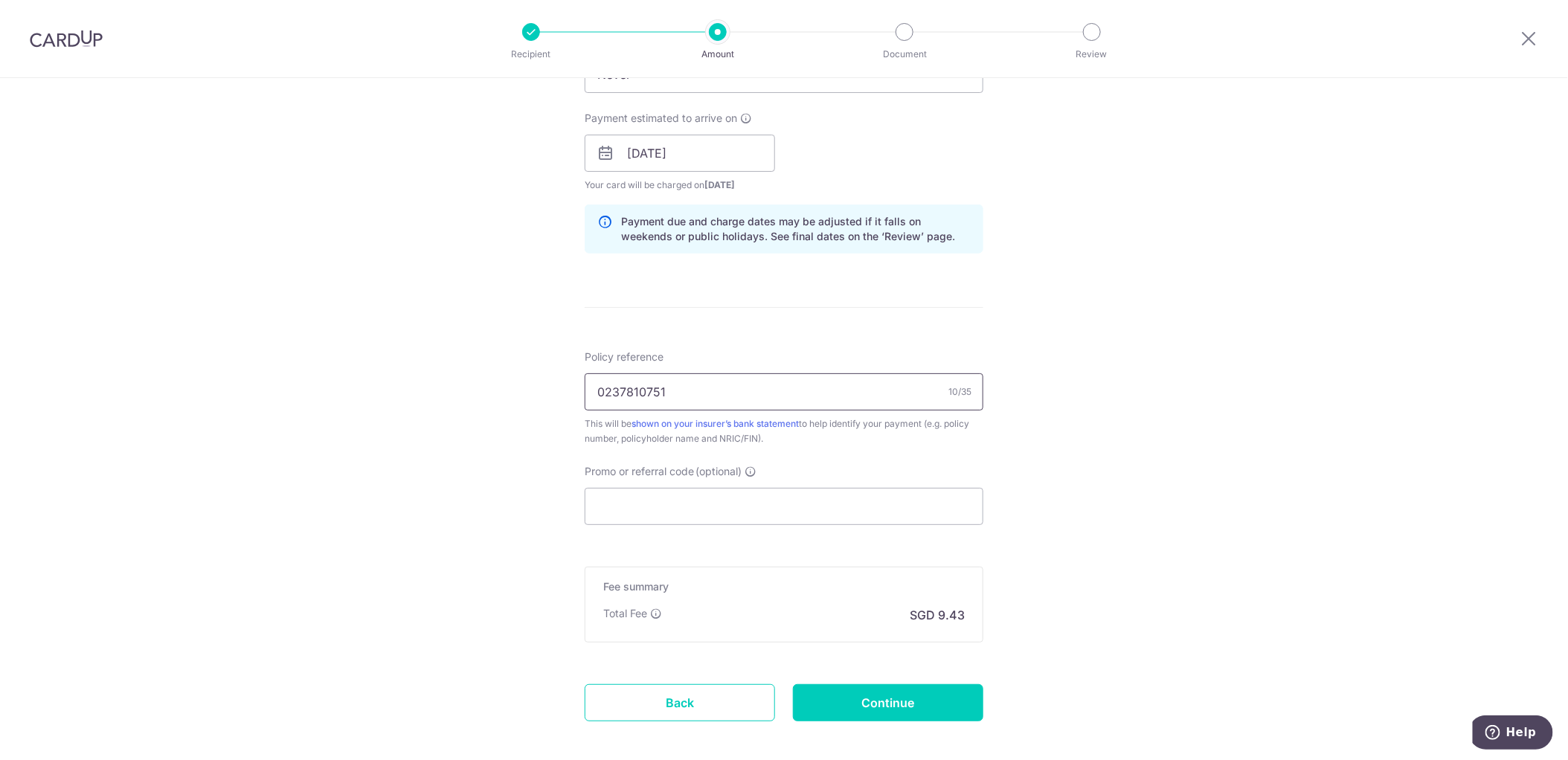
scroll to position [669, 0]
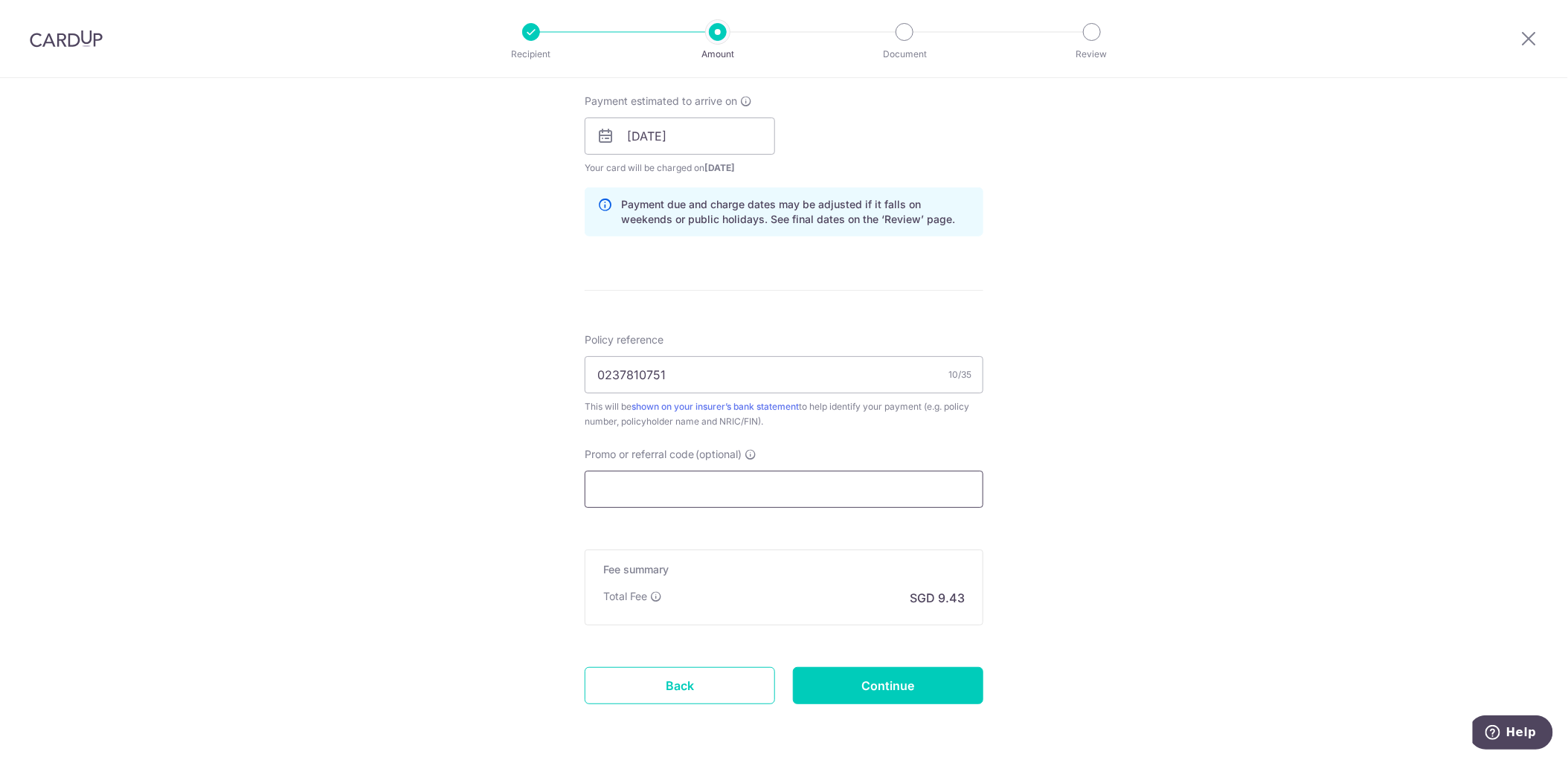
click at [661, 481] on input "Promo or referral code (optional)" at bounding box center [784, 489] width 399 height 37
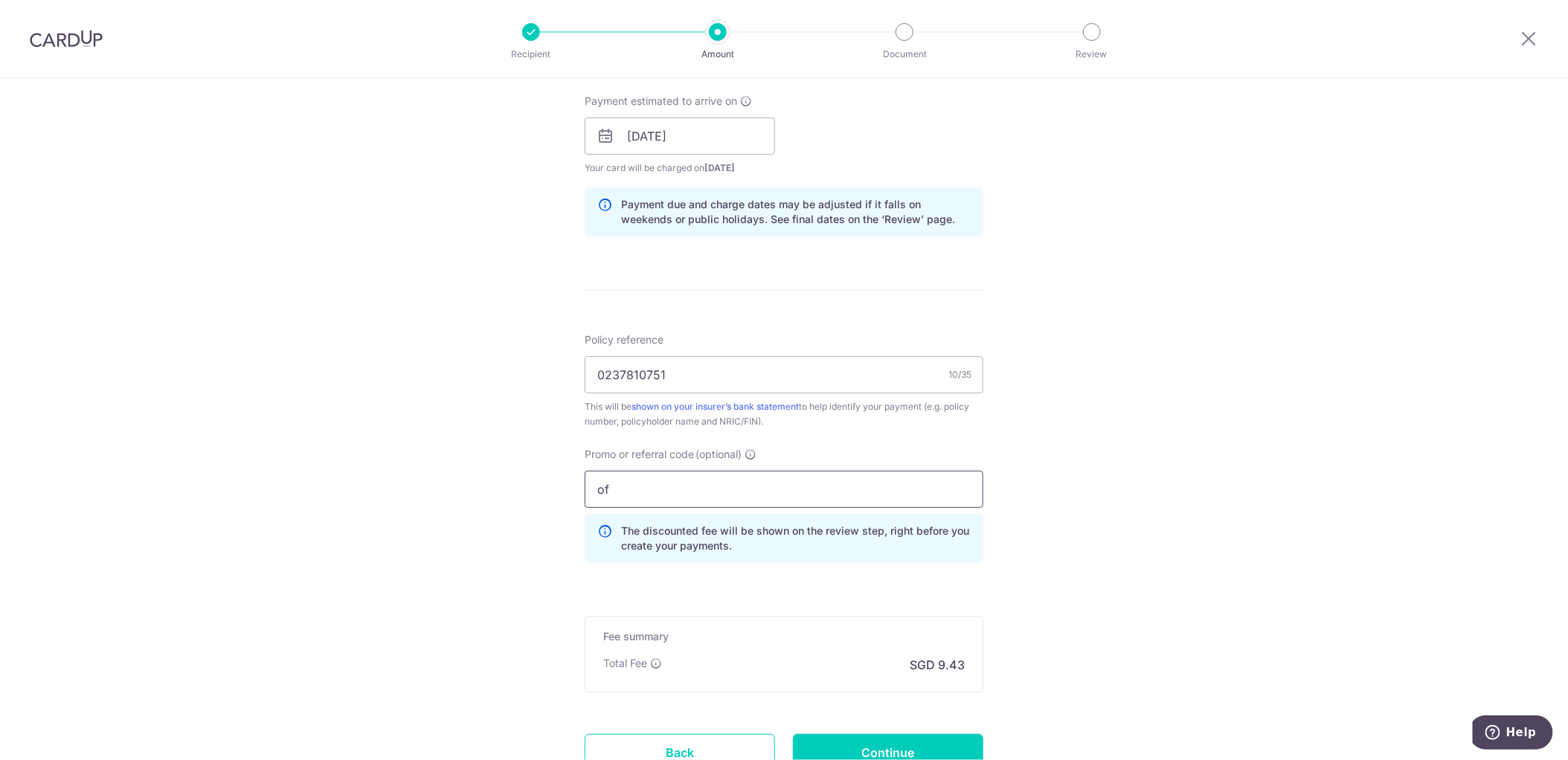
type input "o"
type input "OFF225"
click at [1114, 517] on div "Tell us more about your payment Enter payment amount SGD 362.56 362.56 Select C…" at bounding box center [784, 145] width 1568 height 1474
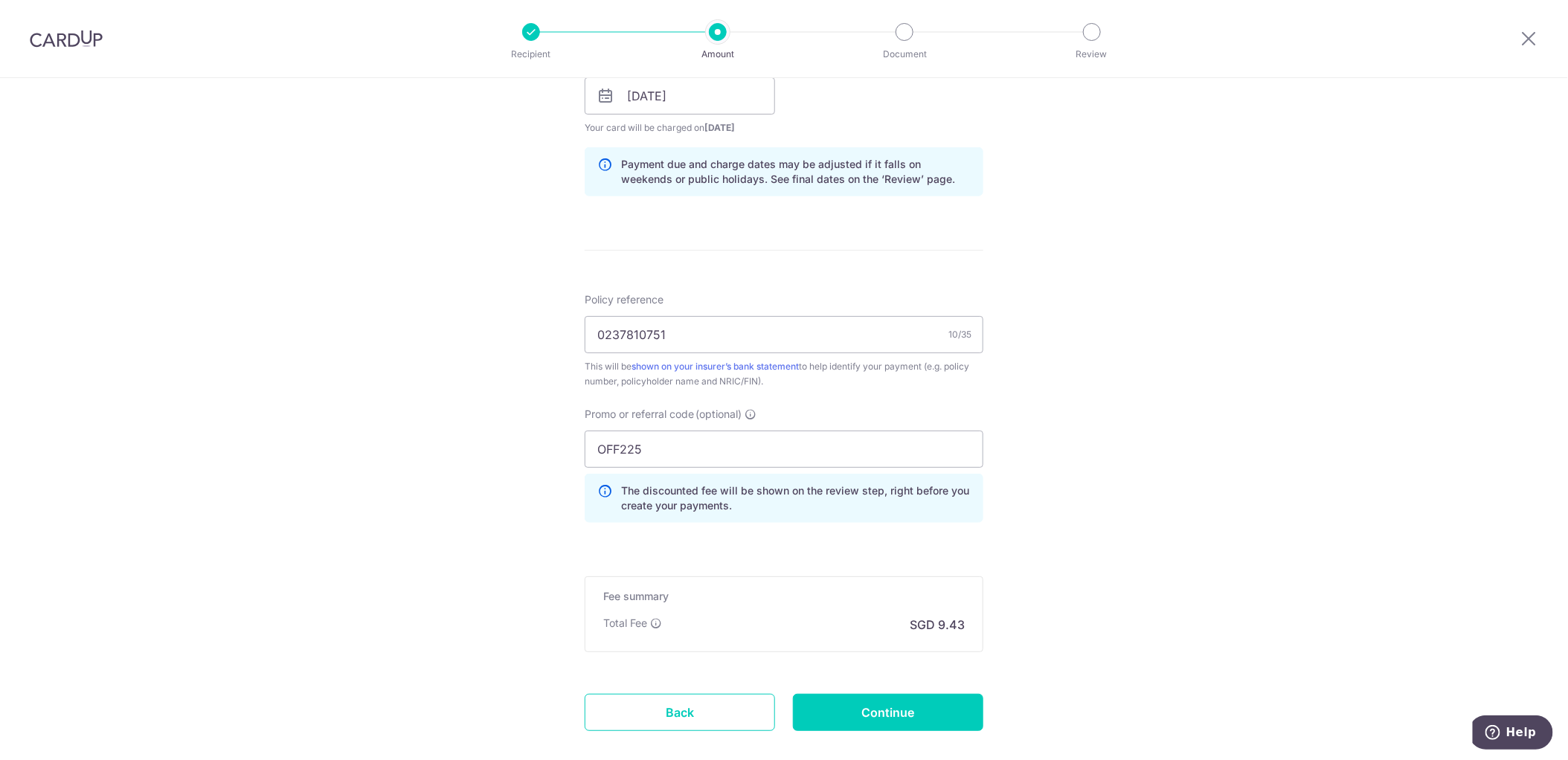
scroll to position [744, 0]
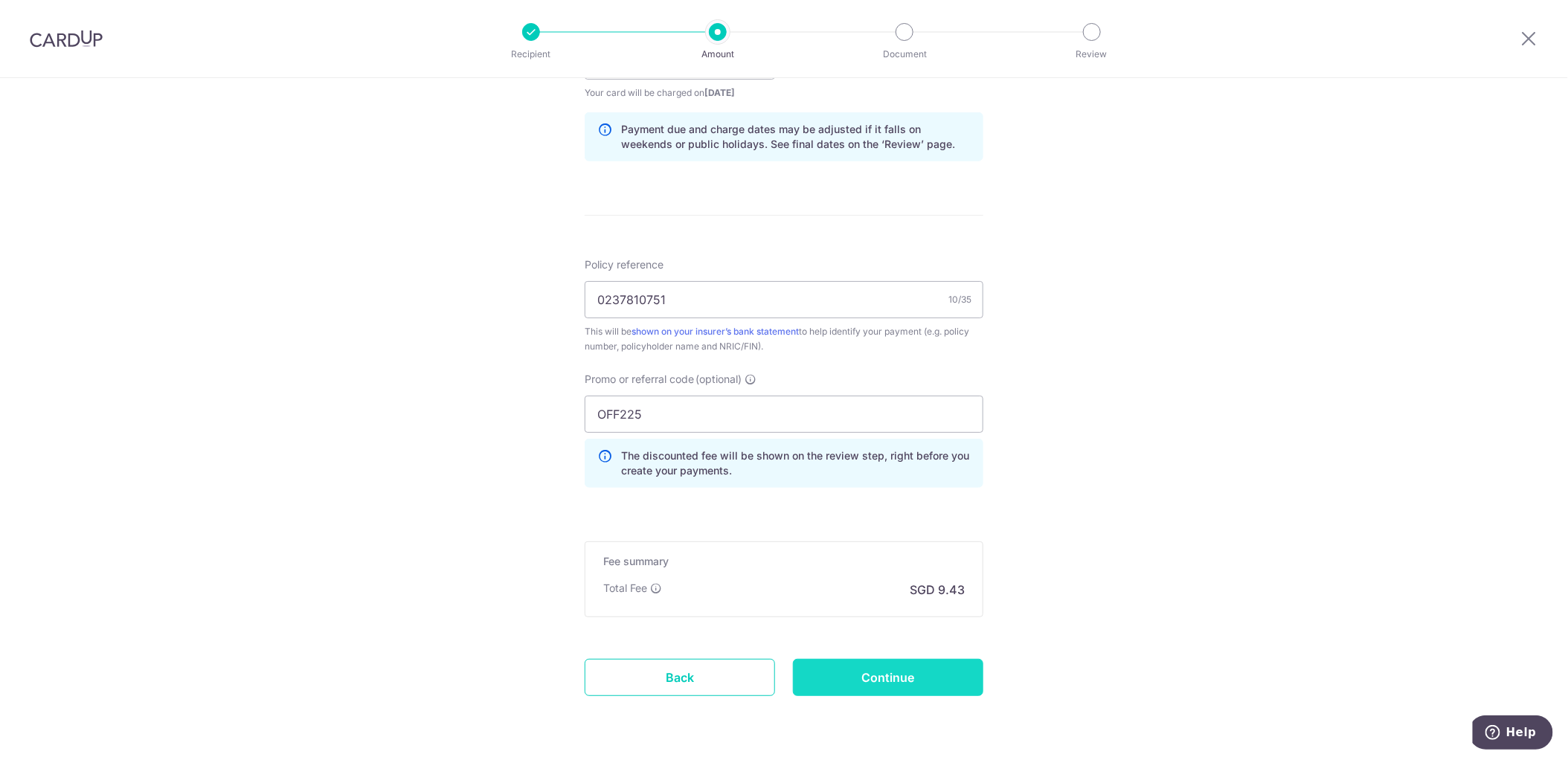
click at [870, 671] on input "Continue" at bounding box center [887, 677] width 190 height 37
type input "Create Schedule"
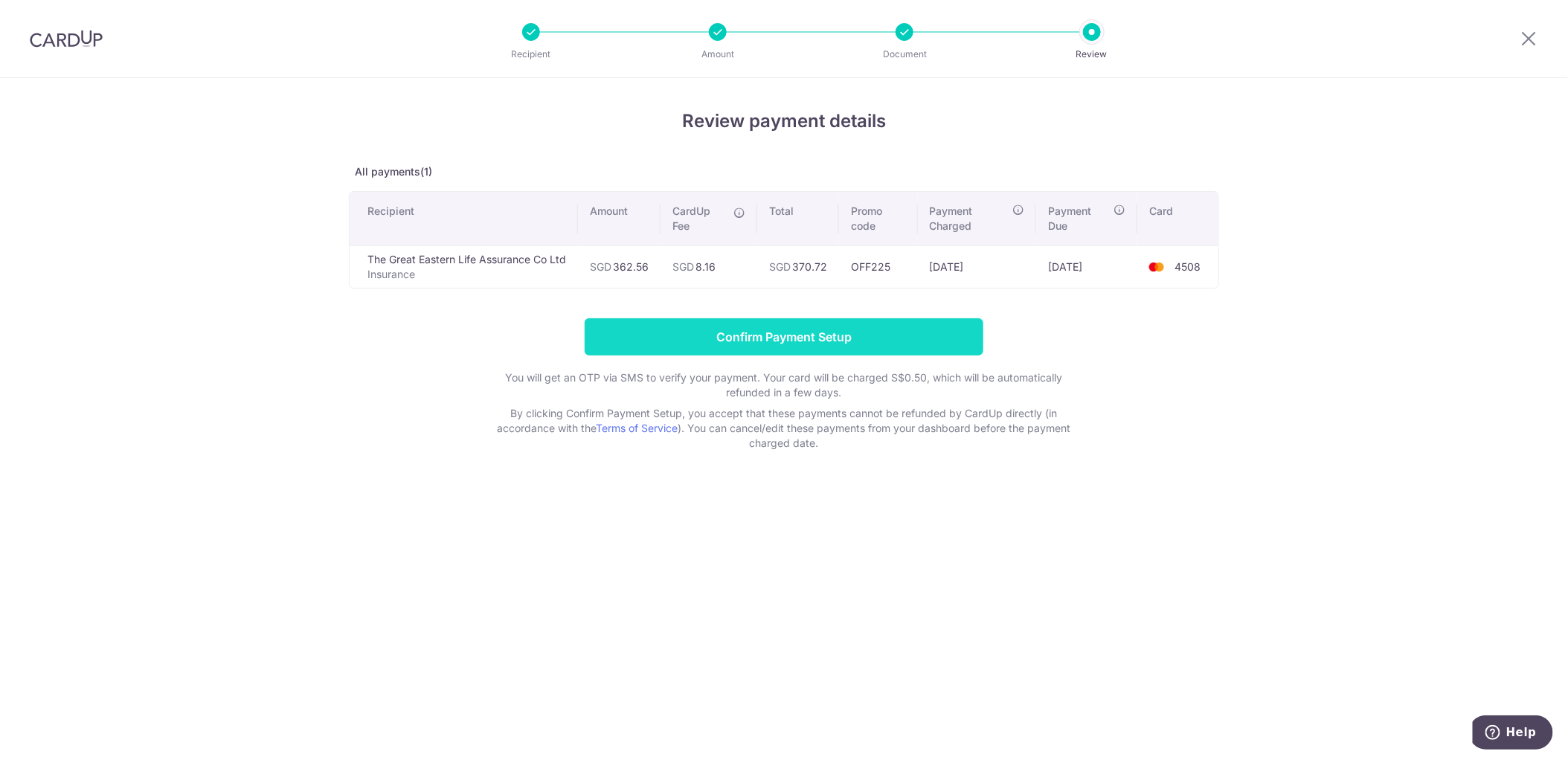
click at [863, 335] on input "Confirm Payment Setup" at bounding box center [784, 336] width 399 height 37
